Goal: Communication & Community: Answer question/provide support

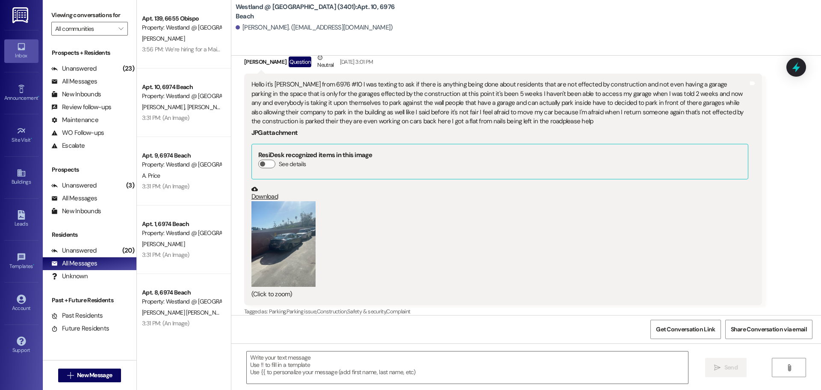
scroll to position [13, 0]
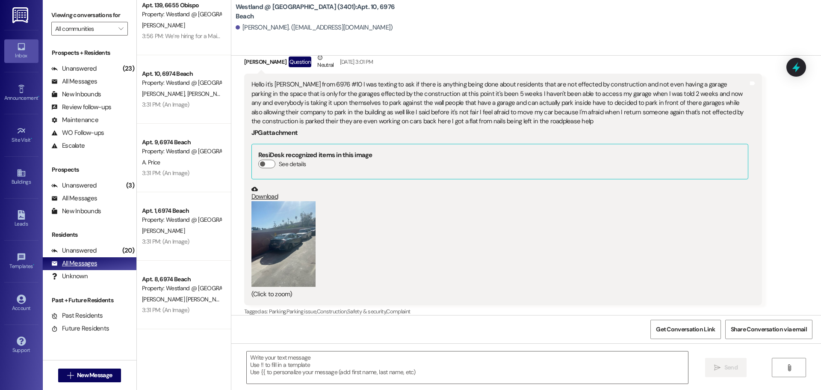
click at [84, 264] on div "All Messages" at bounding box center [74, 263] width 46 height 9
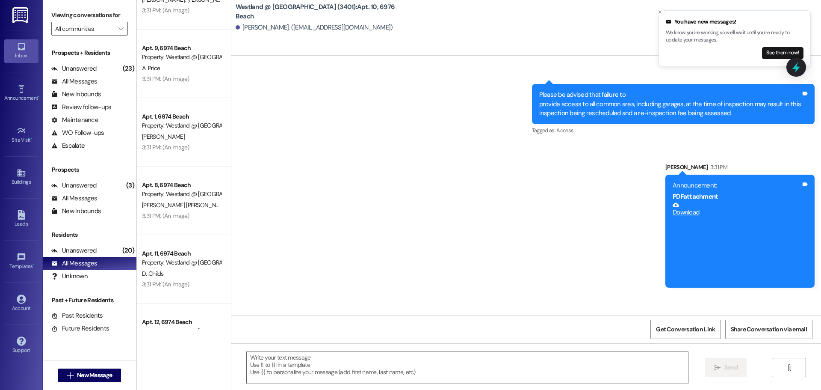
scroll to position [3719, 0]
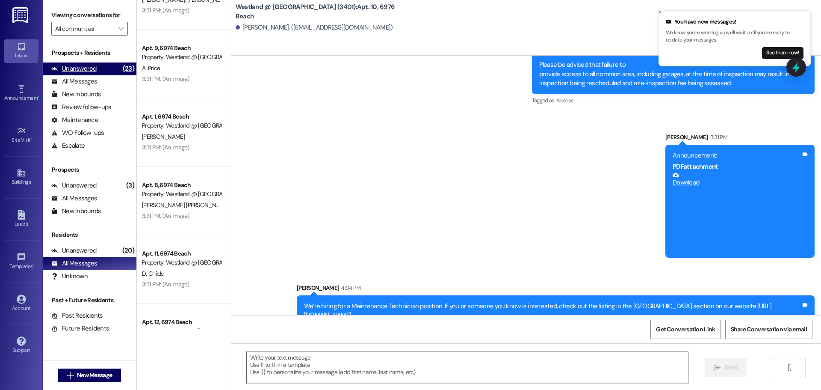
click at [99, 73] on div "Unanswered (23)" at bounding box center [90, 68] width 94 height 13
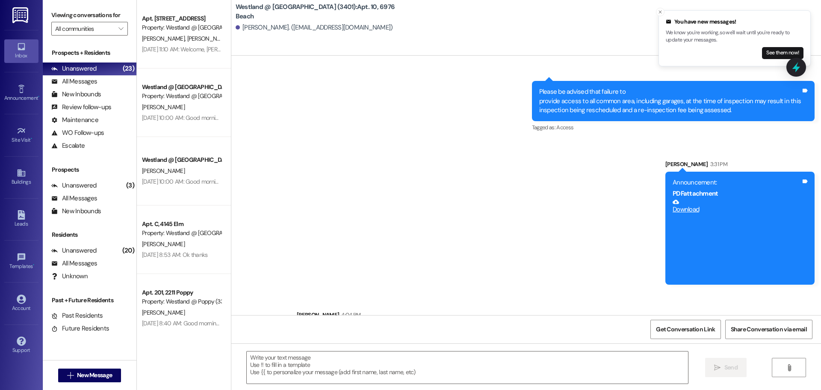
scroll to position [3732, 0]
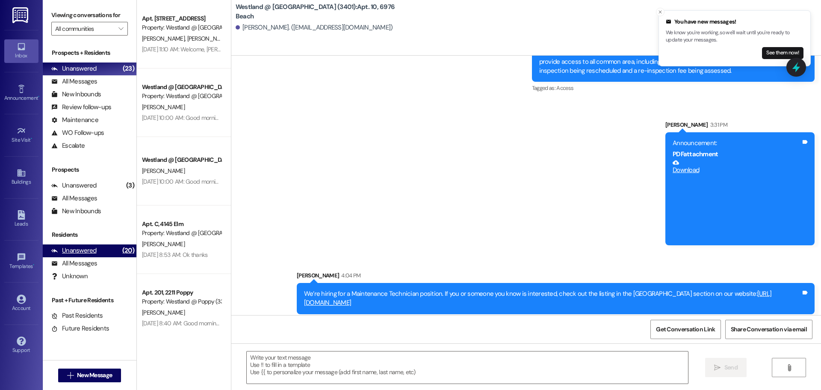
click at [98, 247] on div "Unanswered (20)" at bounding box center [90, 250] width 94 height 13
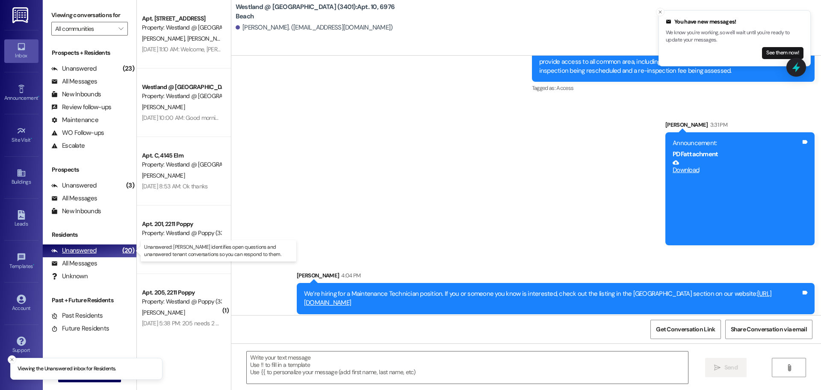
click at [76, 251] on div "Unanswered" at bounding box center [73, 250] width 45 height 9
click at [80, 254] on div "Unanswered" at bounding box center [73, 250] width 45 height 9
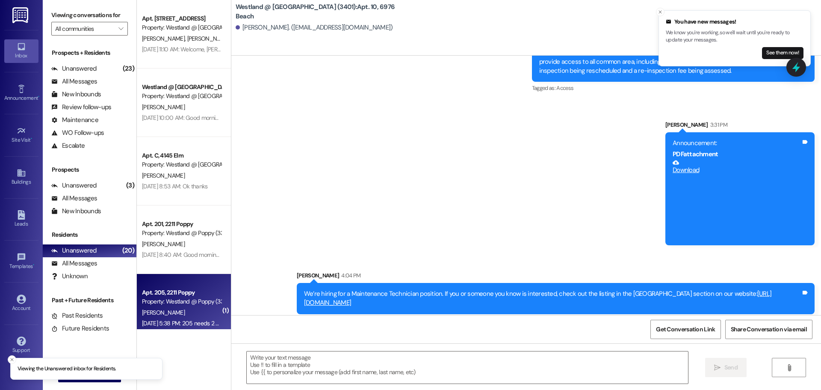
click at [180, 297] on div "Property: Westland @ Poppy (3383)" at bounding box center [181, 301] width 79 height 9
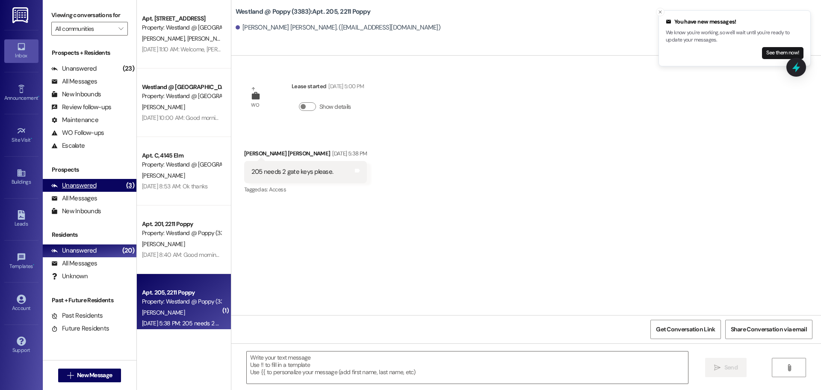
click at [81, 186] on div "Unanswered" at bounding box center [73, 185] width 45 height 9
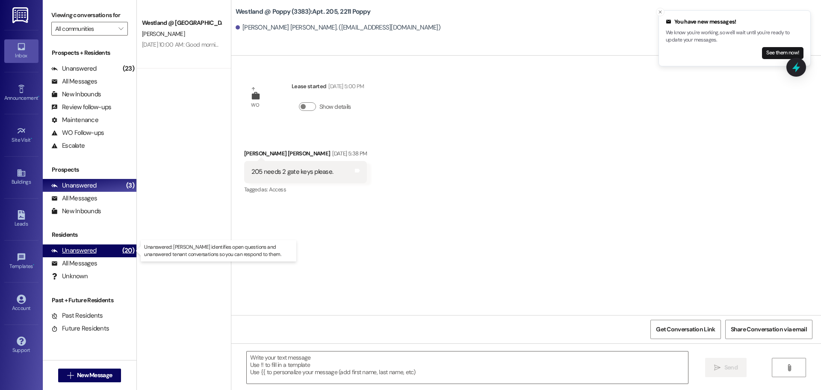
click at [70, 249] on div "Unanswered" at bounding box center [73, 250] width 45 height 9
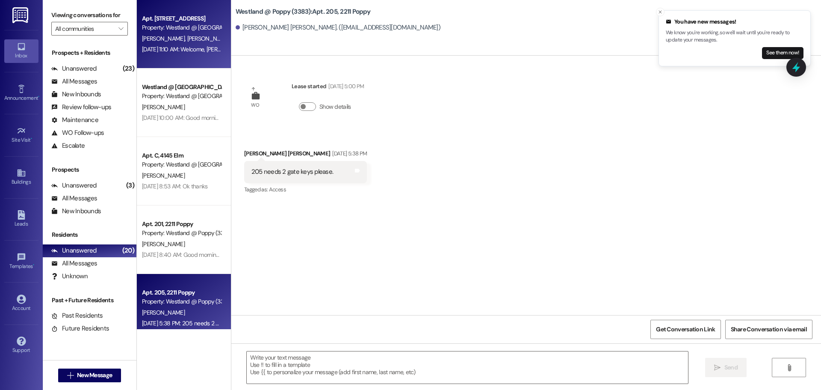
click at [189, 35] on span "[PERSON_NAME]" at bounding box center [208, 39] width 43 height 8
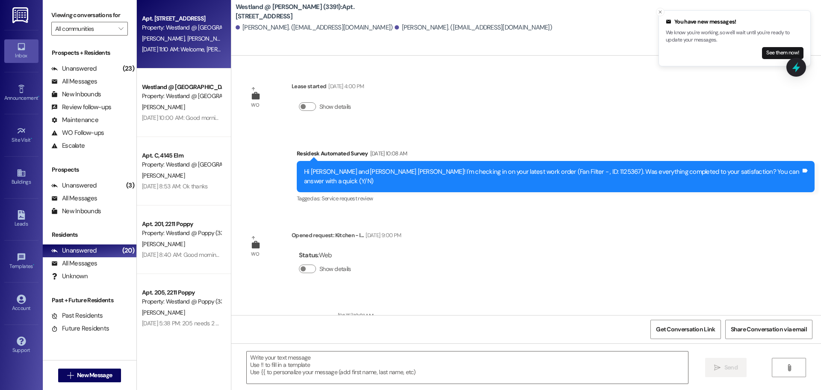
scroll to position [20124, 0]
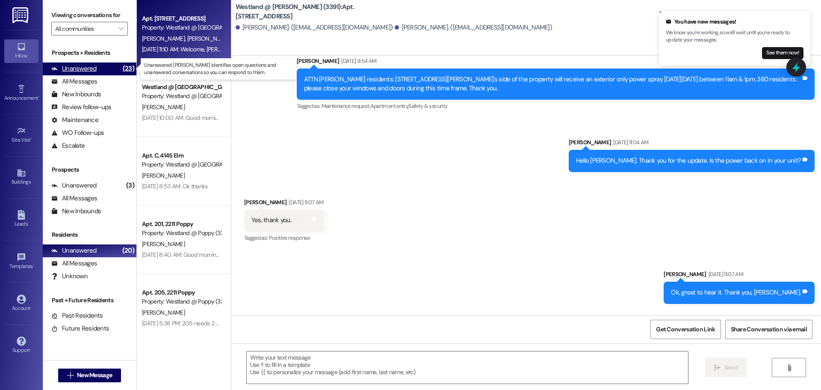
click at [79, 68] on div "Unanswered" at bounding box center [73, 68] width 45 height 9
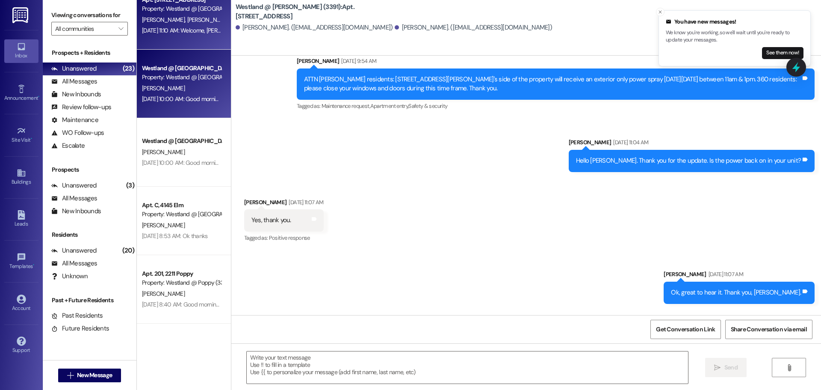
click at [160, 106] on div "Westland @ [GEOGRAPHIC_DATA] (3394) Prospect Property: [GEOGRAPHIC_DATA] @ [GEO…" at bounding box center [184, 84] width 94 height 68
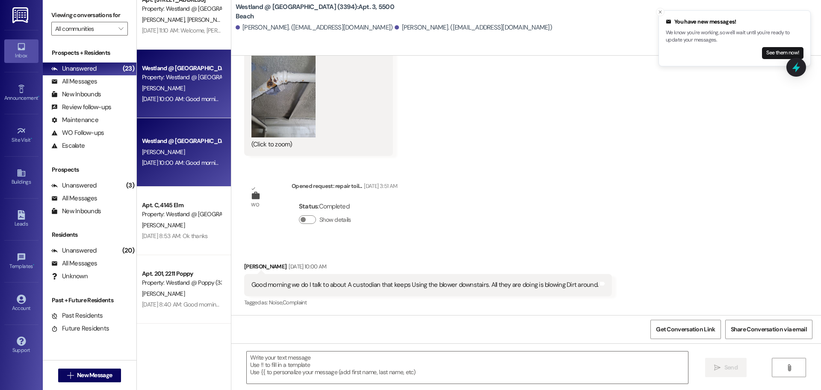
scroll to position [4194, 0]
